Goal: Task Accomplishment & Management: Manage account settings

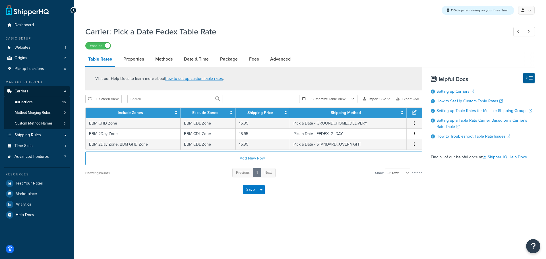
select select "25"
click at [34, 100] on link "All Carriers 16" at bounding box center [36, 102] width 65 height 11
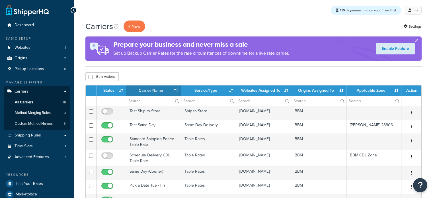
select select "15"
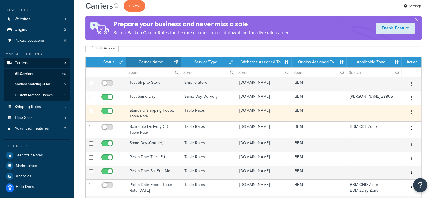
click at [143, 118] on td "Standard Shipping Fedex Table Rate" at bounding box center [153, 113] width 55 height 16
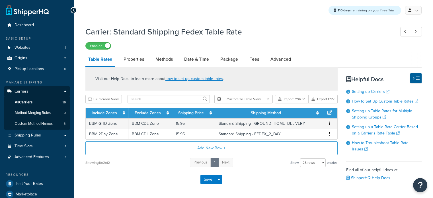
select select "25"
click at [200, 63] on link "Date & Time" at bounding box center [196, 59] width 30 height 14
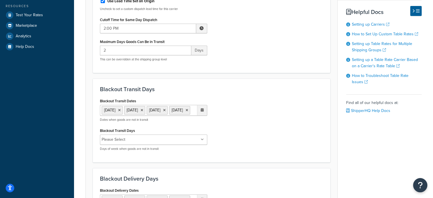
scroll to position [171, 0]
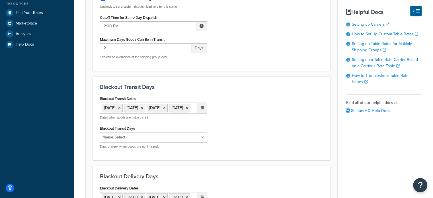
click at [186, 142] on ul "Please Select" at bounding box center [153, 137] width 107 height 10
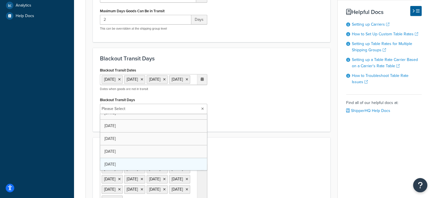
scroll to position [20, 0]
click at [266, 125] on div "Blackout Transit Dates 1 Sep 2025 27 Nov 2025 25 Dec 2025 1 Jan 2026 ‹ January …" at bounding box center [211, 95] width 231 height 59
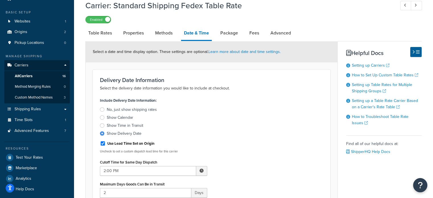
scroll to position [0, 0]
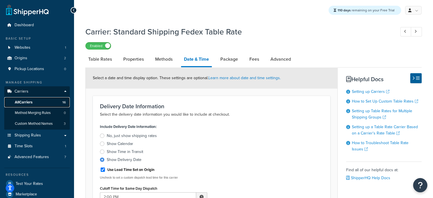
click at [29, 101] on span "All Carriers" at bounding box center [24, 102] width 18 height 5
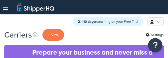
select select "15"
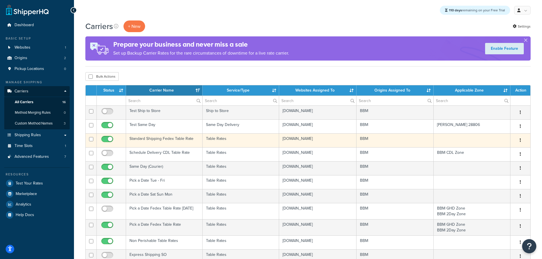
click at [154, 58] on td "Standard Shipping Fedex Table Rate" at bounding box center [164, 140] width 76 height 14
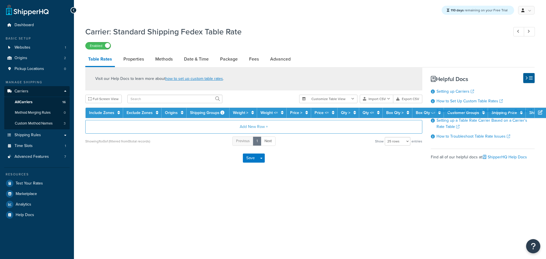
select select "25"
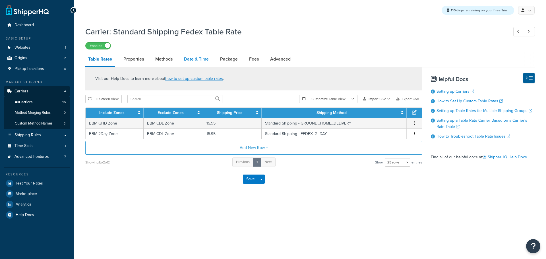
click at [191, 61] on link "Date & Time" at bounding box center [196, 59] width 30 height 14
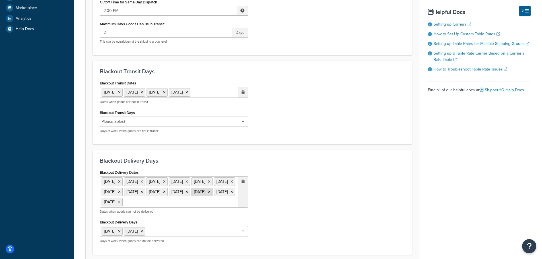
scroll to position [199, 0]
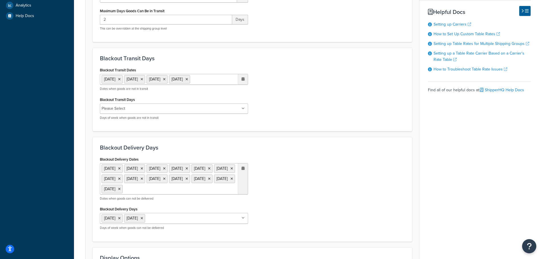
click at [153, 109] on input "Blackout Transit Days" at bounding box center [152, 109] width 50 height 6
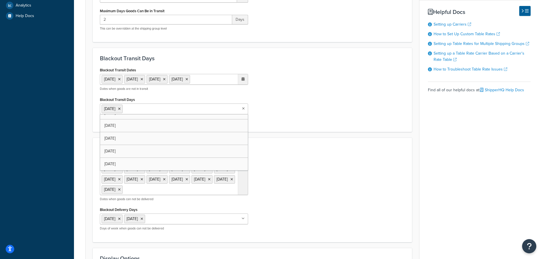
scroll to position [20, 0]
click at [303, 123] on div "Blackout Transit Dates 1 Sep 2025 27 Nov 2025 25 Dec 2025 1 Jan 2026 ‹ January …" at bounding box center [252, 95] width 313 height 59
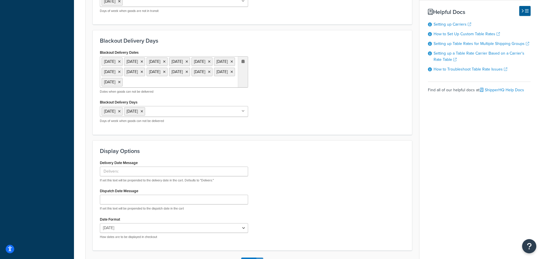
scroll to position [360, 0]
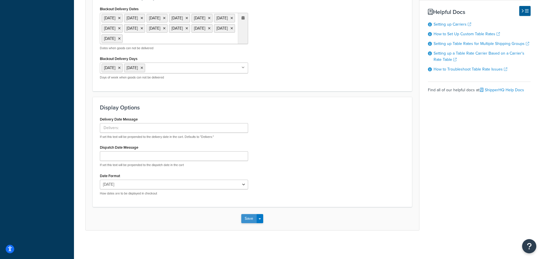
click at [250, 218] on button "Save" at bounding box center [248, 218] width 15 height 9
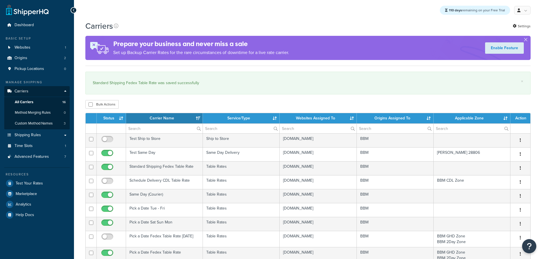
select select "15"
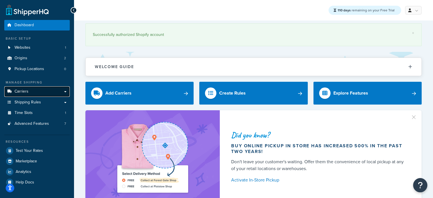
click at [26, 92] on span "Carriers" at bounding box center [22, 91] width 14 height 5
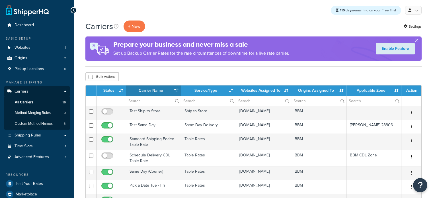
select select "15"
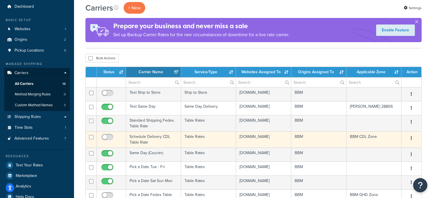
scroll to position [28, 0]
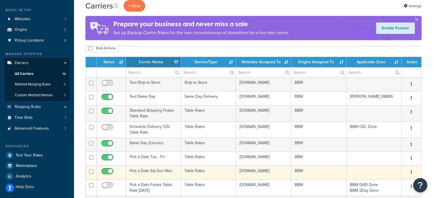
click at [141, 178] on td "Pick a Date Sat Sun Mon" at bounding box center [153, 172] width 55 height 14
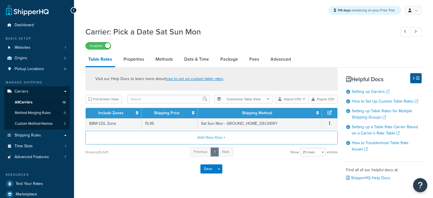
select select "25"
click at [167, 60] on link "Methods" at bounding box center [163, 59] width 23 height 14
select select "25"
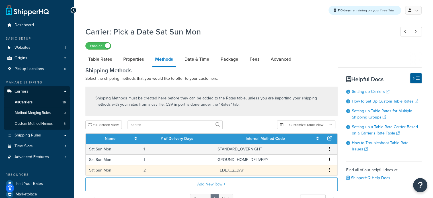
click at [122, 166] on td "Sat Sun Mon" at bounding box center [113, 170] width 54 height 11
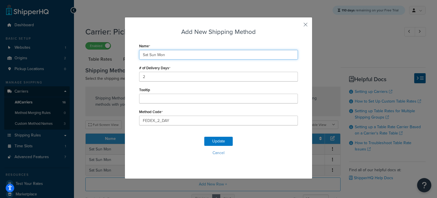
click at [171, 51] on input "Sat Sun Mon" at bounding box center [218, 55] width 159 height 10
click at [214, 141] on div "Update Cancel" at bounding box center [218, 148] width 159 height 38
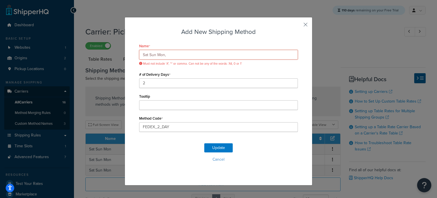
click at [204, 53] on input "Sat Sun Mon," at bounding box center [218, 55] width 159 height 10
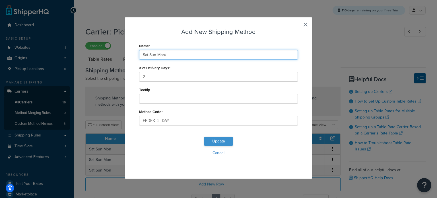
type input "Sat Sun Mon/"
click at [211, 141] on button "Update" at bounding box center [218, 141] width 28 height 9
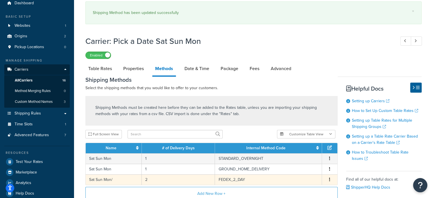
scroll to position [28, 0]
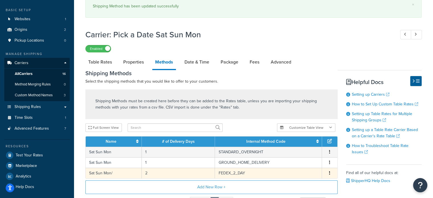
click at [133, 172] on td "Sat Sun Mon/" at bounding box center [114, 173] width 56 height 11
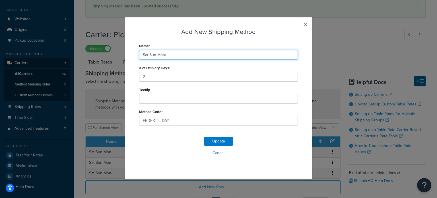
click at [180, 53] on input "Sat Sun Mon/" at bounding box center [218, 55] width 159 height 10
type input "Sat Sun Mon"
click at [217, 140] on button "Update" at bounding box center [218, 141] width 28 height 9
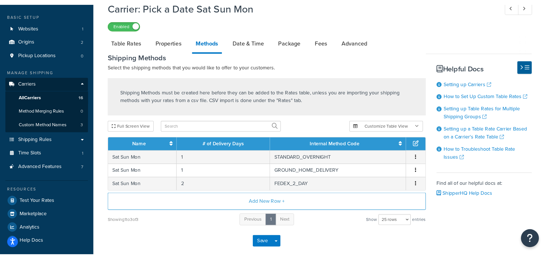
scroll to position [0, 0]
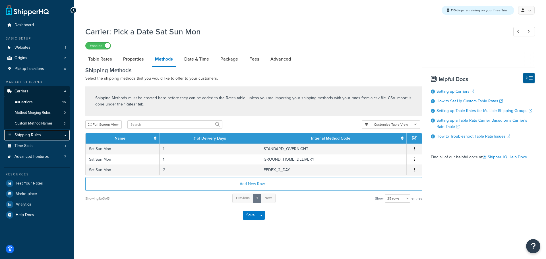
click at [34, 137] on span "Shipping Rules" at bounding box center [28, 135] width 26 height 5
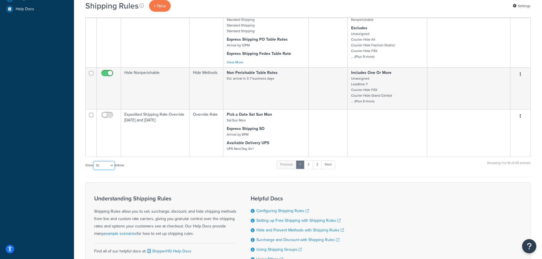
click at [113, 167] on select "10 15 25 50 100 1000" at bounding box center [103, 165] width 21 height 9
select select "25"
click at [94, 161] on select "10 15 25 50 100 1000" at bounding box center [103, 165] width 21 height 9
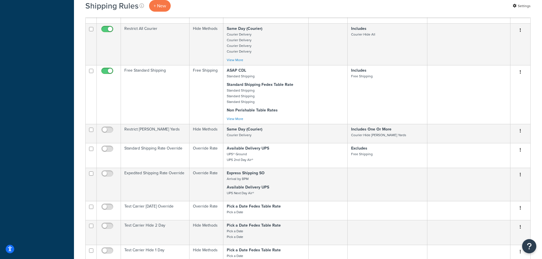
scroll to position [341, 0]
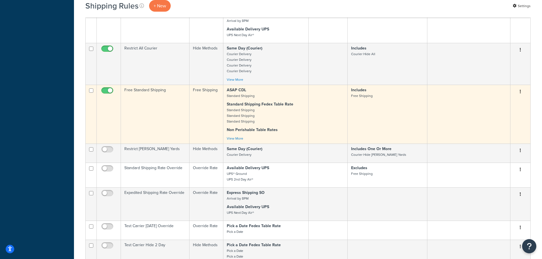
click at [140, 102] on td "Free Standard Shipping" at bounding box center [155, 114] width 69 height 59
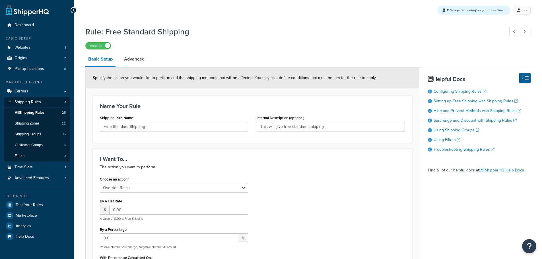
select select "OVERRIDE"
click at [23, 90] on span "Carriers" at bounding box center [22, 91] width 14 height 5
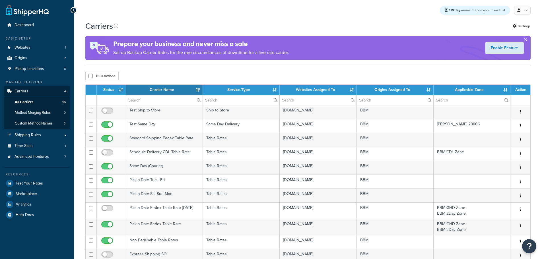
select select "15"
